Goal: Task Accomplishment & Management: Use online tool/utility

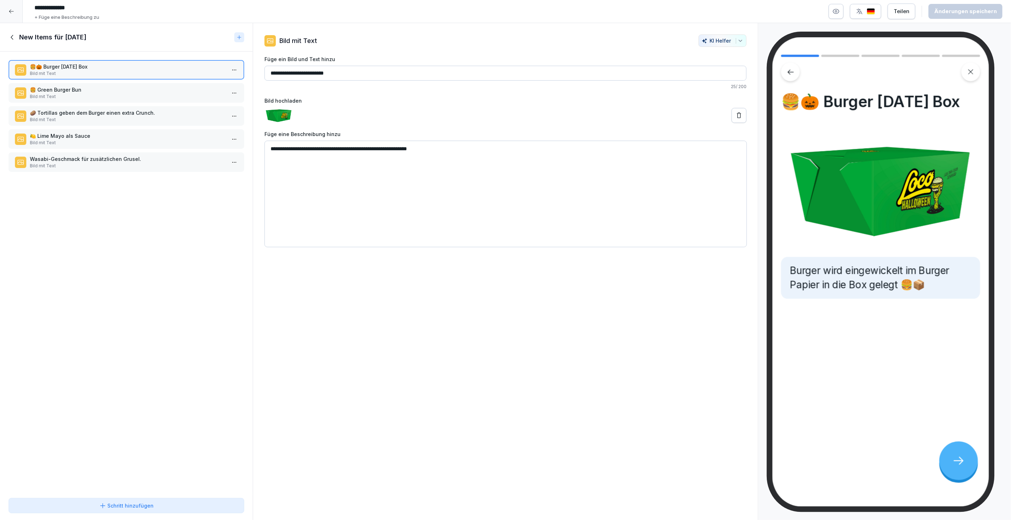
click at [959, 455] on icon at bounding box center [958, 461] width 13 height 13
click at [959, 463] on icon at bounding box center [958, 461] width 13 height 13
click at [173, 86] on p "🍔 Green Burger Bun" at bounding box center [128, 89] width 196 height 7
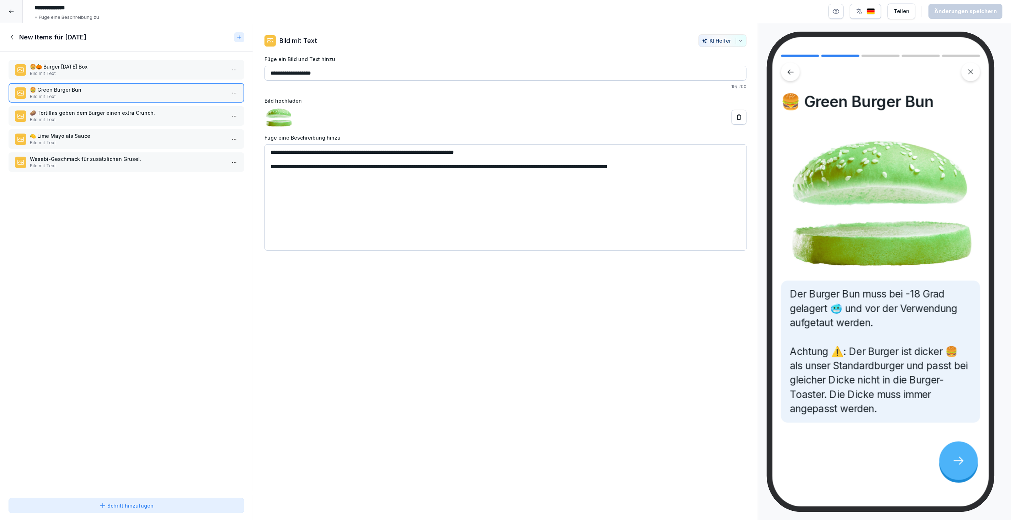
click at [164, 112] on p "🥔 Tortillas geben dem Burger einen extra Crunch." at bounding box center [128, 112] width 196 height 7
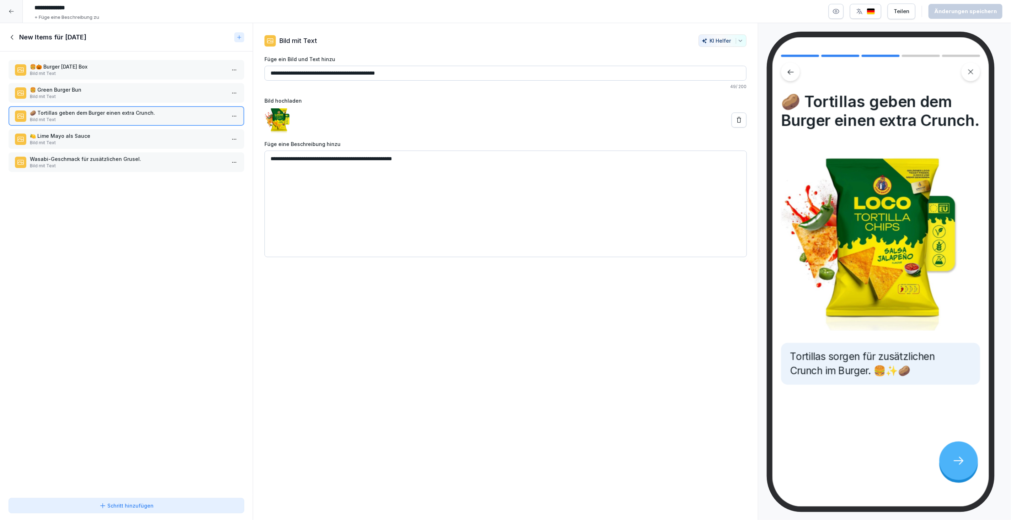
click at [163, 140] on p "Bild mit Text" at bounding box center [128, 143] width 196 height 6
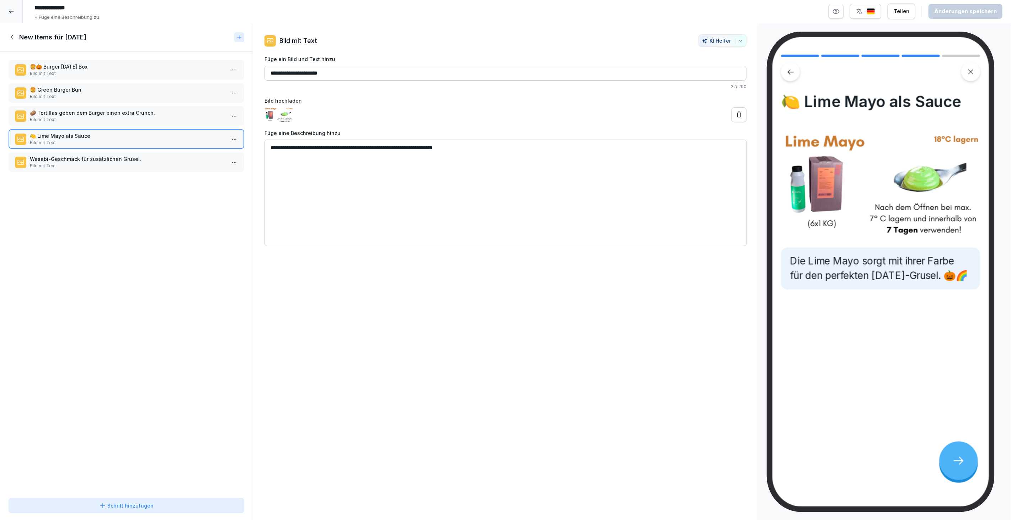
click at [163, 158] on p "Wasabi-Geschmack für zusätzlichen Grusel." at bounding box center [128, 158] width 196 height 7
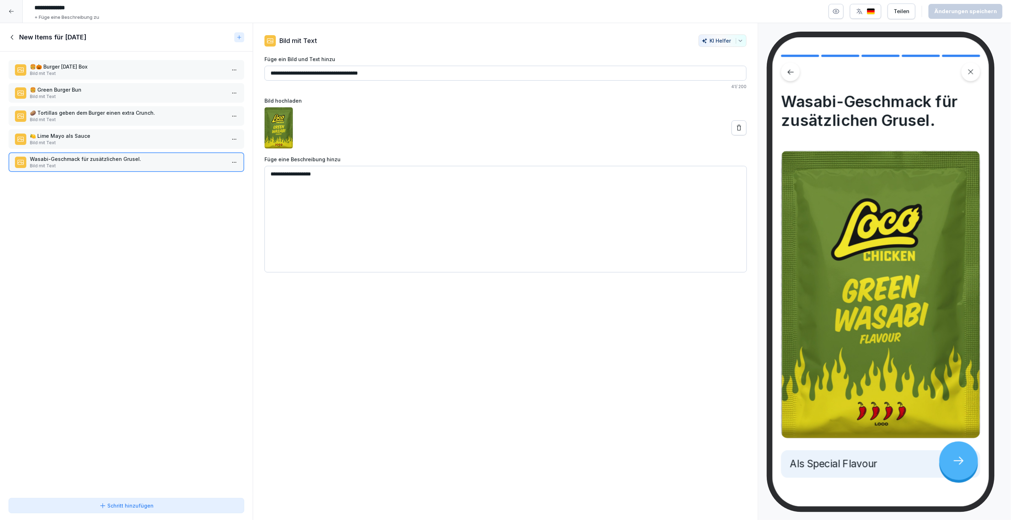
click at [156, 90] on p "🍔 Green Burger Bun" at bounding box center [128, 89] width 196 height 7
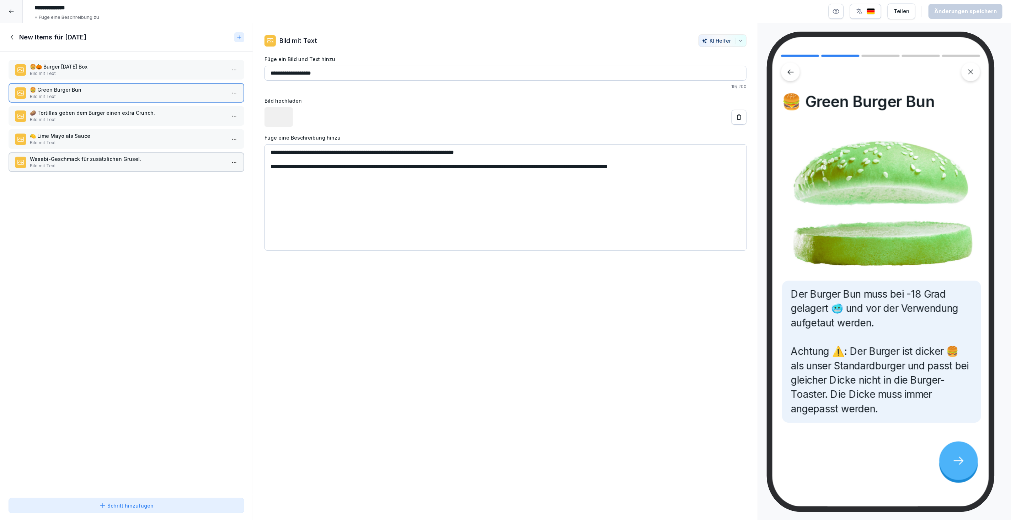
click at [163, 72] on p "Bild mit Text" at bounding box center [128, 73] width 196 height 6
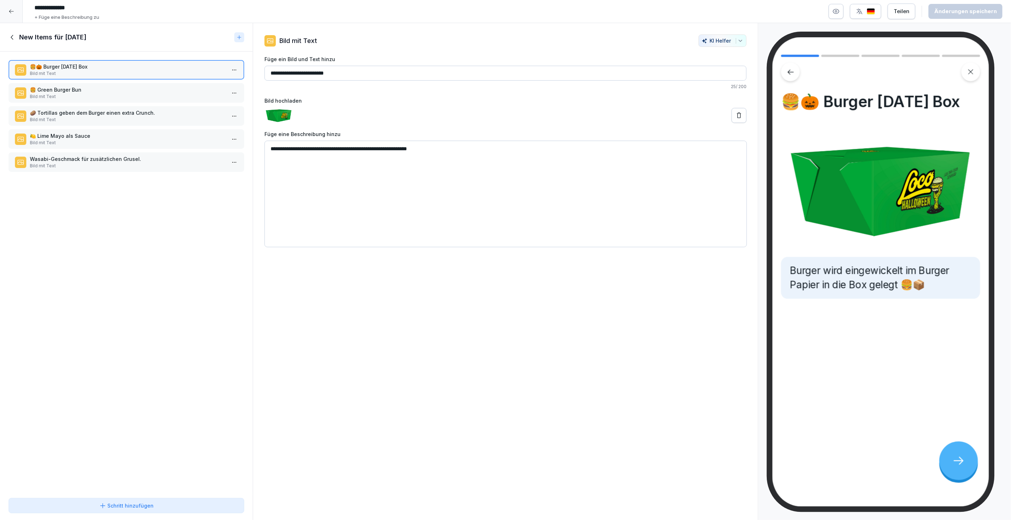
click at [133, 93] on p "Bild mit Text" at bounding box center [128, 96] width 196 height 6
